Goal: Find specific page/section: Find specific page/section

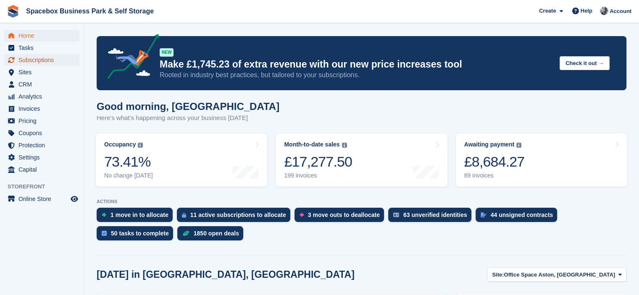
click at [40, 60] on span "Subscriptions" at bounding box center [43, 60] width 50 height 12
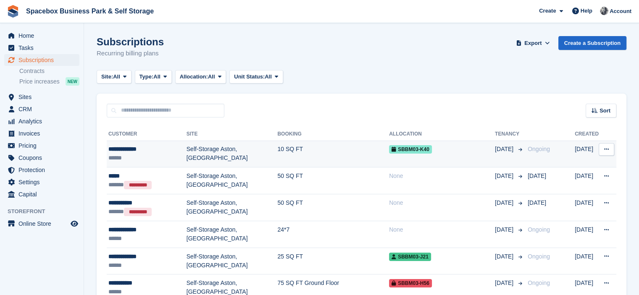
click at [247, 148] on td "Self-Storage Aston, [GEOGRAPHIC_DATA]" at bounding box center [232, 154] width 91 height 27
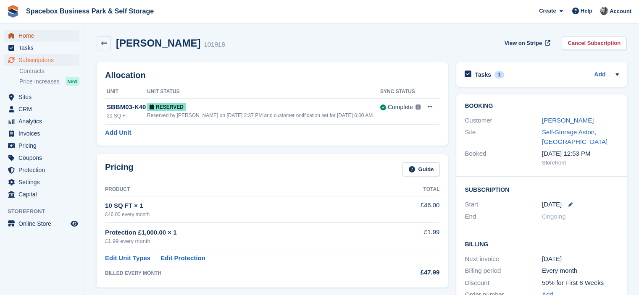
click at [30, 36] on span "Home" at bounding box center [43, 36] width 50 height 12
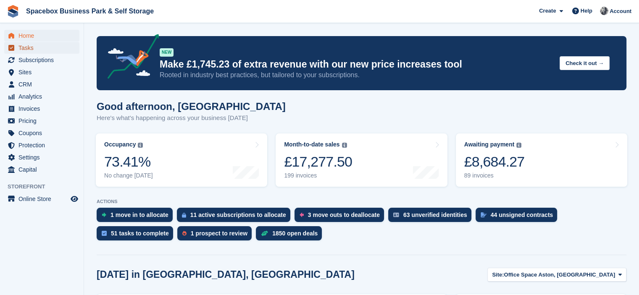
click at [45, 51] on span "Tasks" at bounding box center [43, 48] width 50 height 12
